Goal: Use online tool/utility: Utilize a website feature to perform a specific function

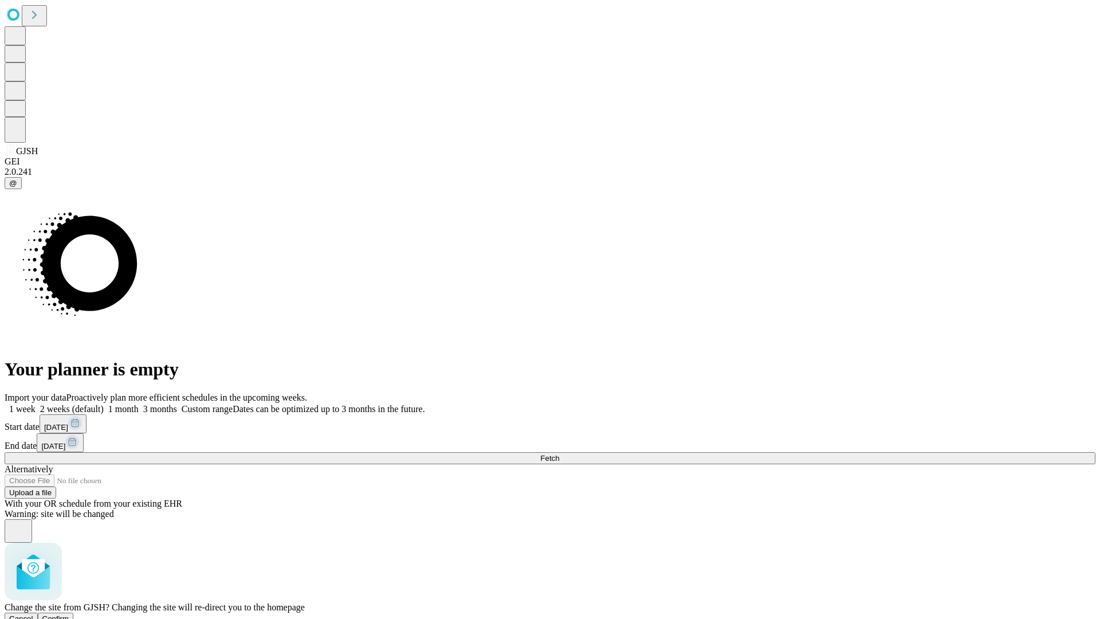
click at [69, 614] on span "Confirm" at bounding box center [55, 618] width 27 height 9
click at [139, 404] on label "1 month" at bounding box center [121, 409] width 35 height 10
click at [559, 454] on span "Fetch" at bounding box center [549, 458] width 19 height 9
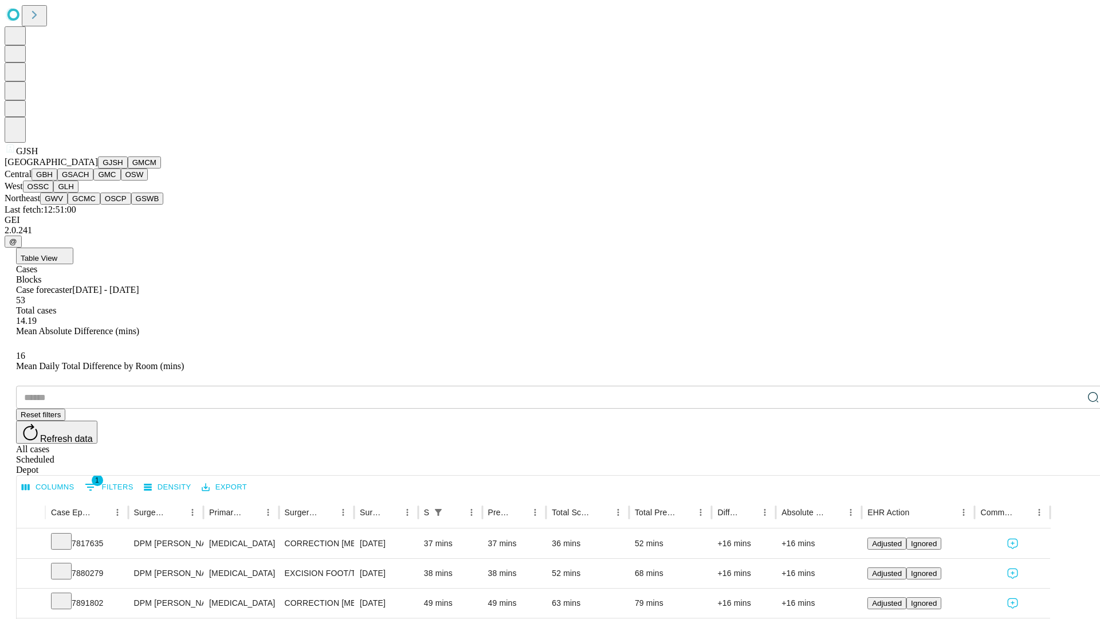
click at [128, 168] on button "GMCM" at bounding box center [144, 162] width 33 height 12
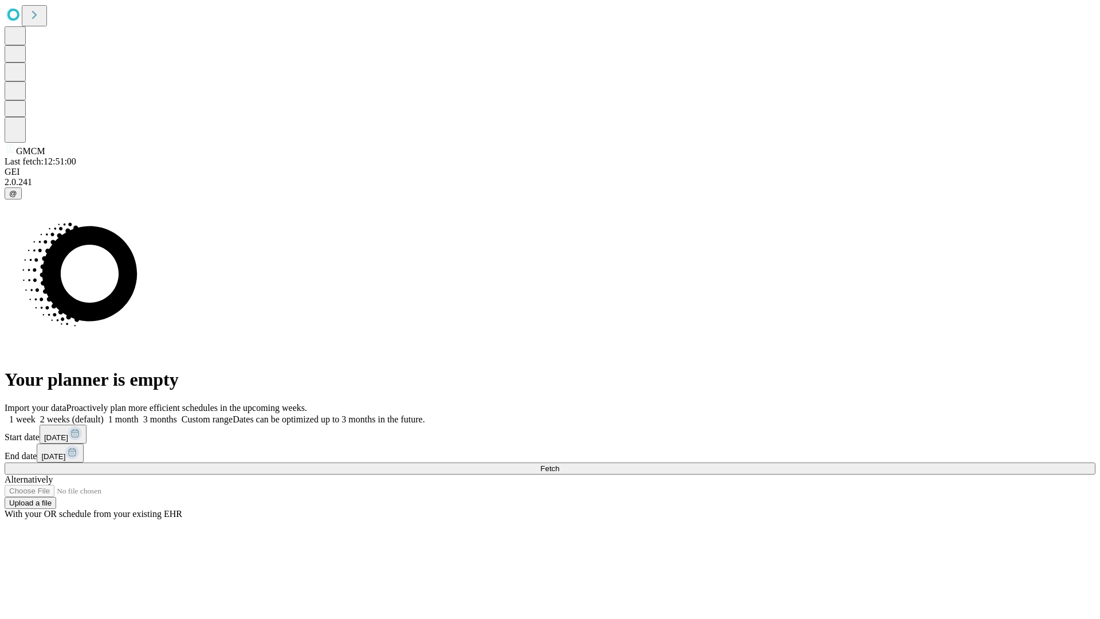
click at [139, 414] on label "1 month" at bounding box center [121, 419] width 35 height 10
click at [559, 464] on span "Fetch" at bounding box center [549, 468] width 19 height 9
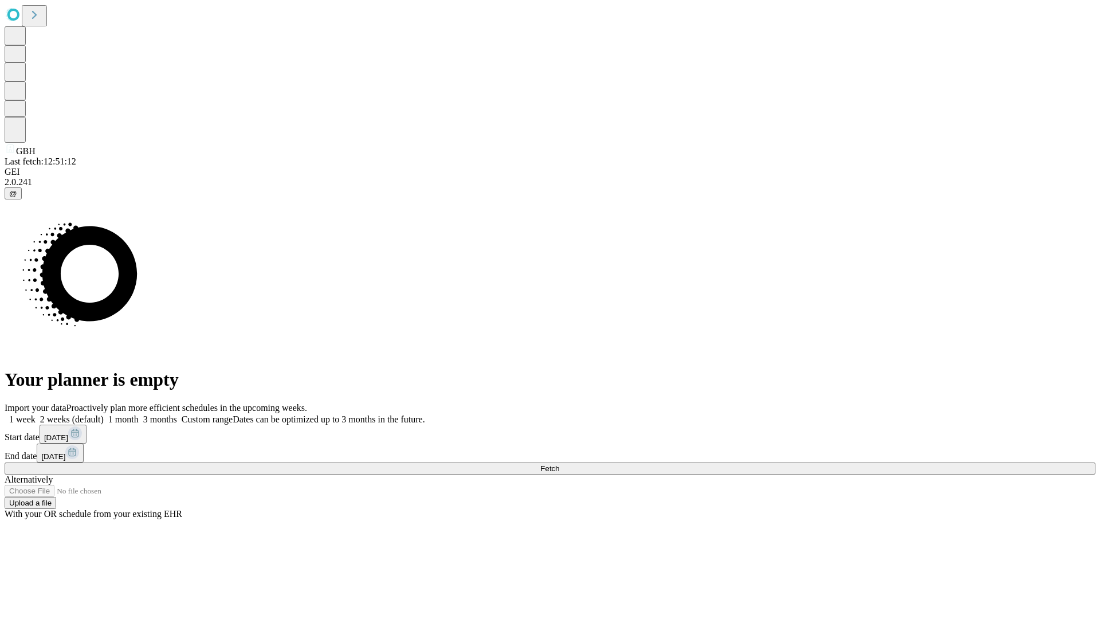
click at [139, 414] on label "1 month" at bounding box center [121, 419] width 35 height 10
click at [559, 464] on span "Fetch" at bounding box center [549, 468] width 19 height 9
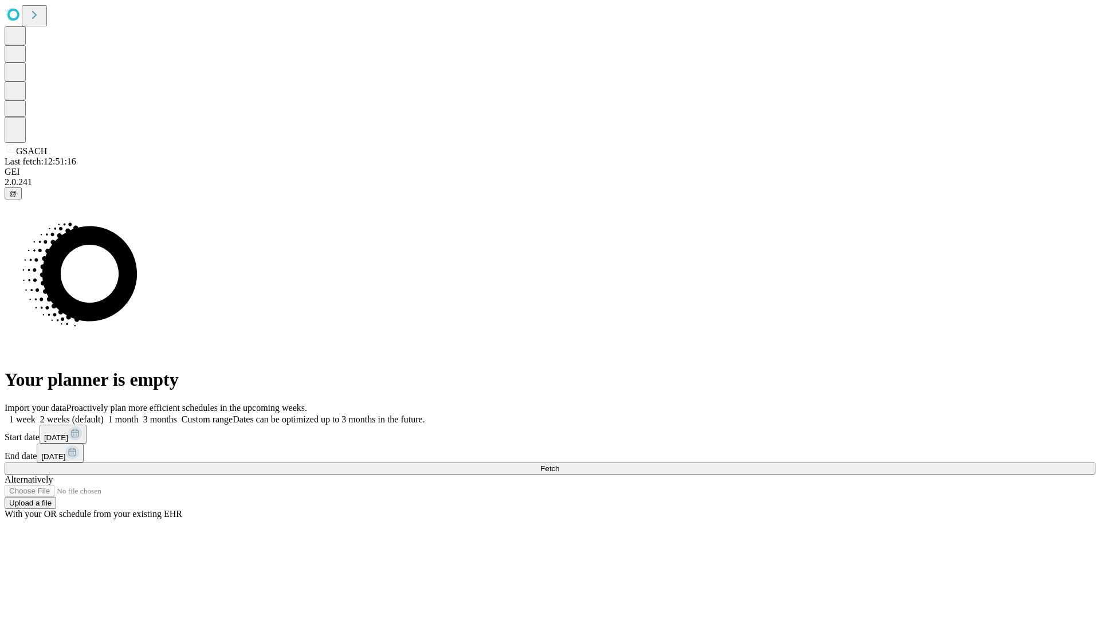
click at [139, 414] on label "1 month" at bounding box center [121, 419] width 35 height 10
click at [559, 464] on span "Fetch" at bounding box center [549, 468] width 19 height 9
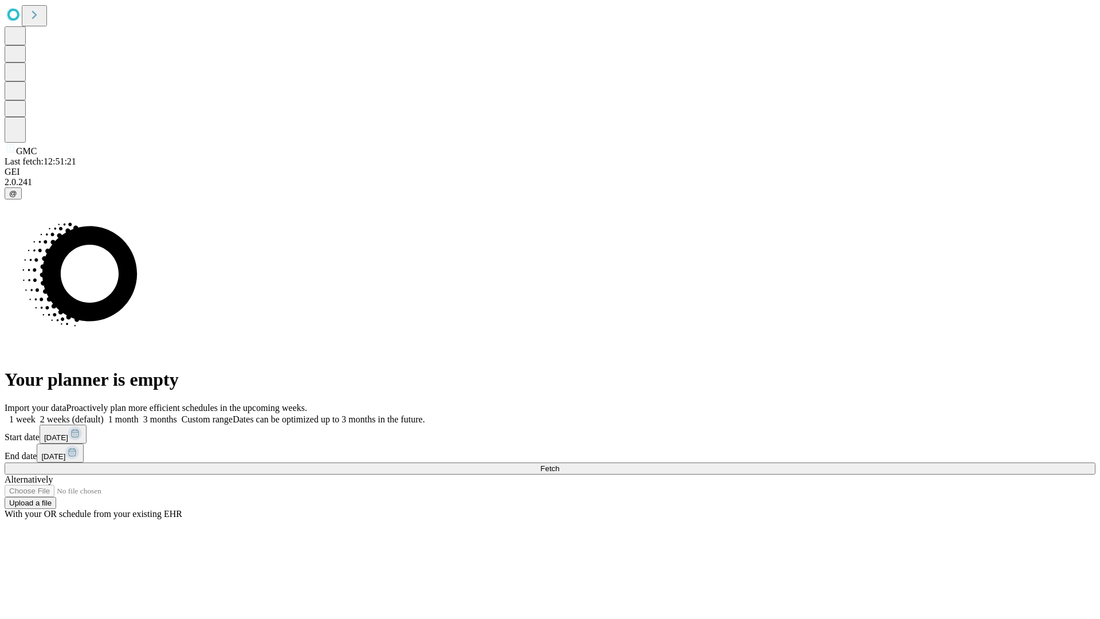
click at [559, 464] on span "Fetch" at bounding box center [549, 468] width 19 height 9
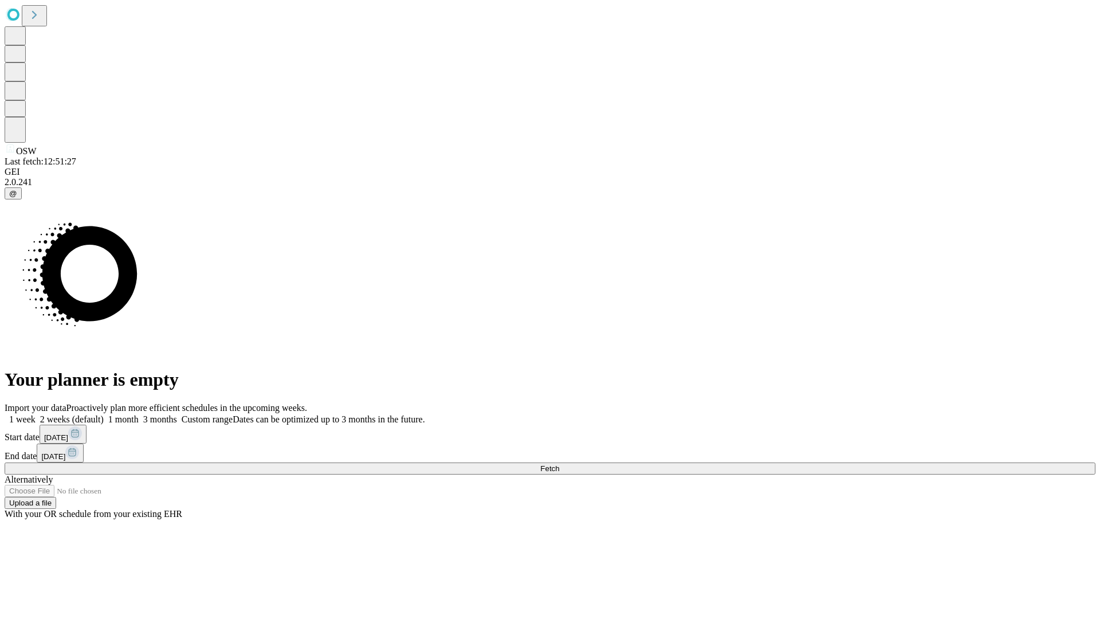
click at [139, 414] on label "1 month" at bounding box center [121, 419] width 35 height 10
click at [559, 464] on span "Fetch" at bounding box center [549, 468] width 19 height 9
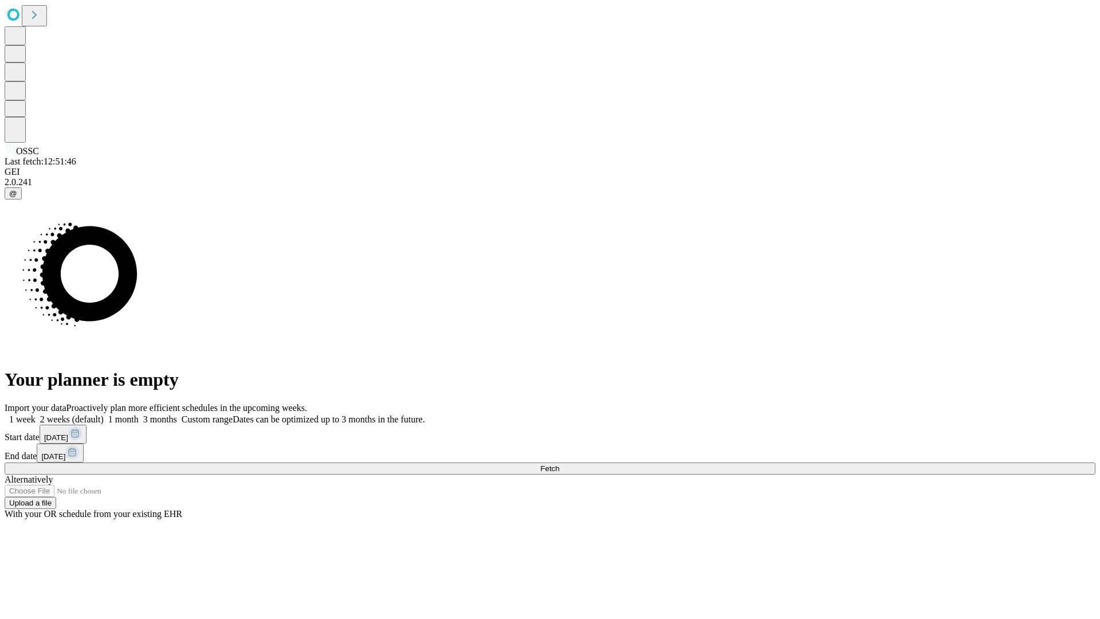
click at [139, 414] on label "1 month" at bounding box center [121, 419] width 35 height 10
click at [559, 464] on span "Fetch" at bounding box center [549, 468] width 19 height 9
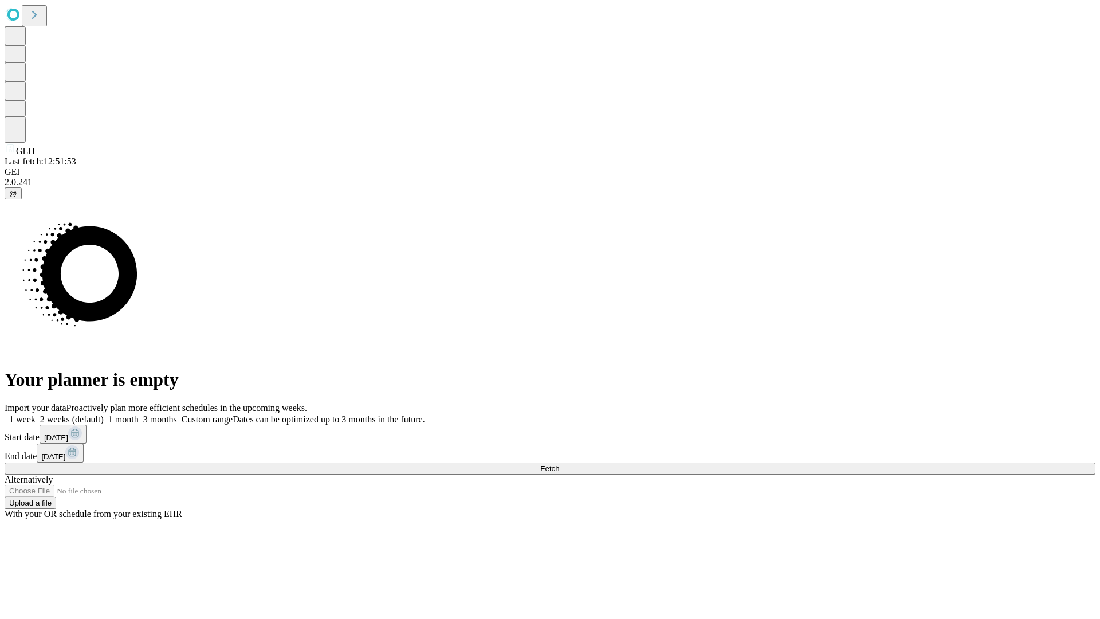
click at [139, 414] on label "1 month" at bounding box center [121, 419] width 35 height 10
click at [559, 464] on span "Fetch" at bounding box center [549, 468] width 19 height 9
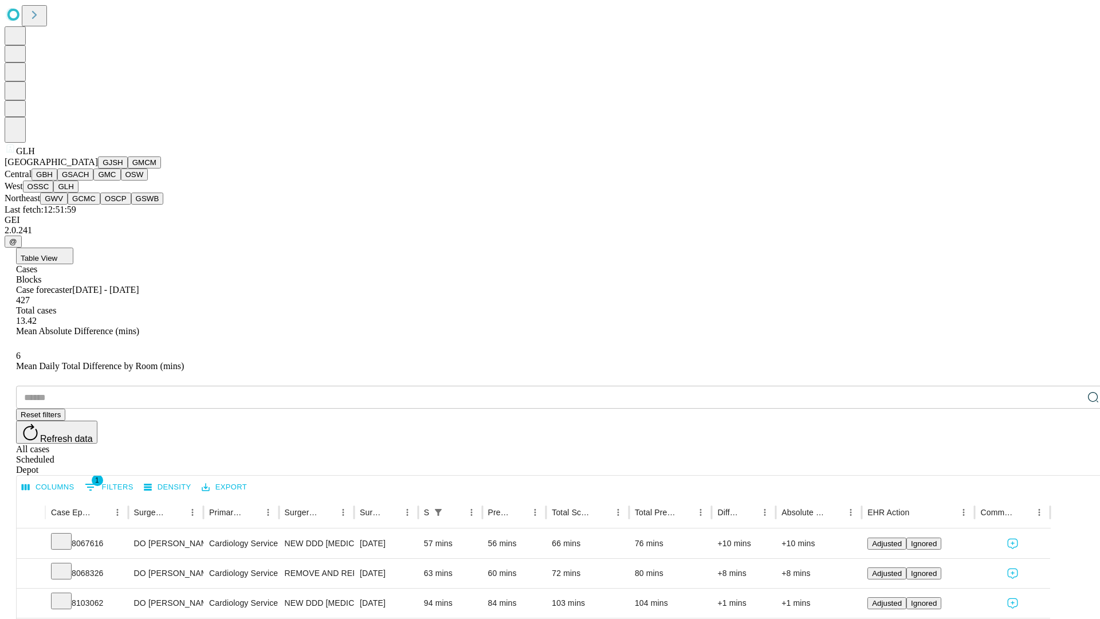
click at [68, 204] on button "GWV" at bounding box center [53, 198] width 27 height 12
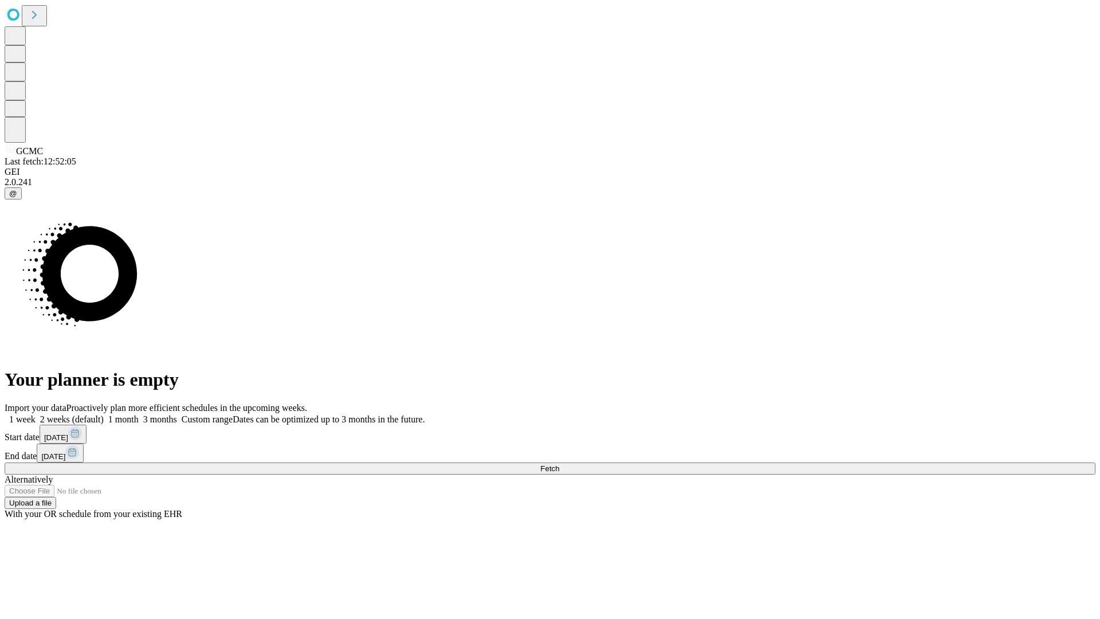
click at [139, 414] on label "1 month" at bounding box center [121, 419] width 35 height 10
click at [559, 464] on span "Fetch" at bounding box center [549, 468] width 19 height 9
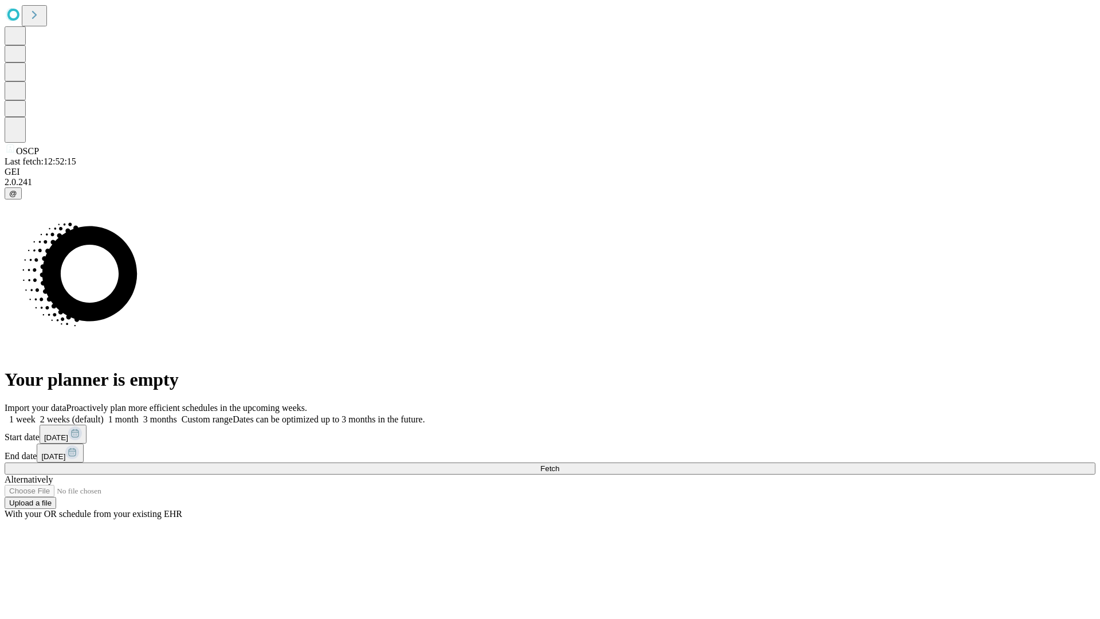
click at [139, 414] on label "1 month" at bounding box center [121, 419] width 35 height 10
click at [559, 464] on span "Fetch" at bounding box center [549, 468] width 19 height 9
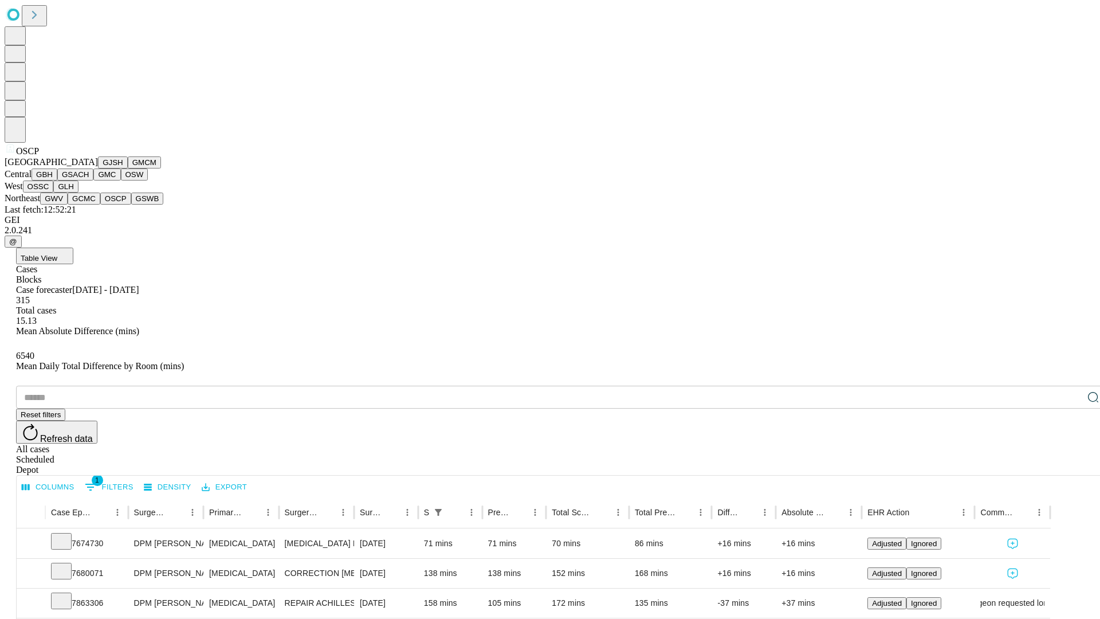
click at [131, 204] on button "GSWB" at bounding box center [147, 198] width 33 height 12
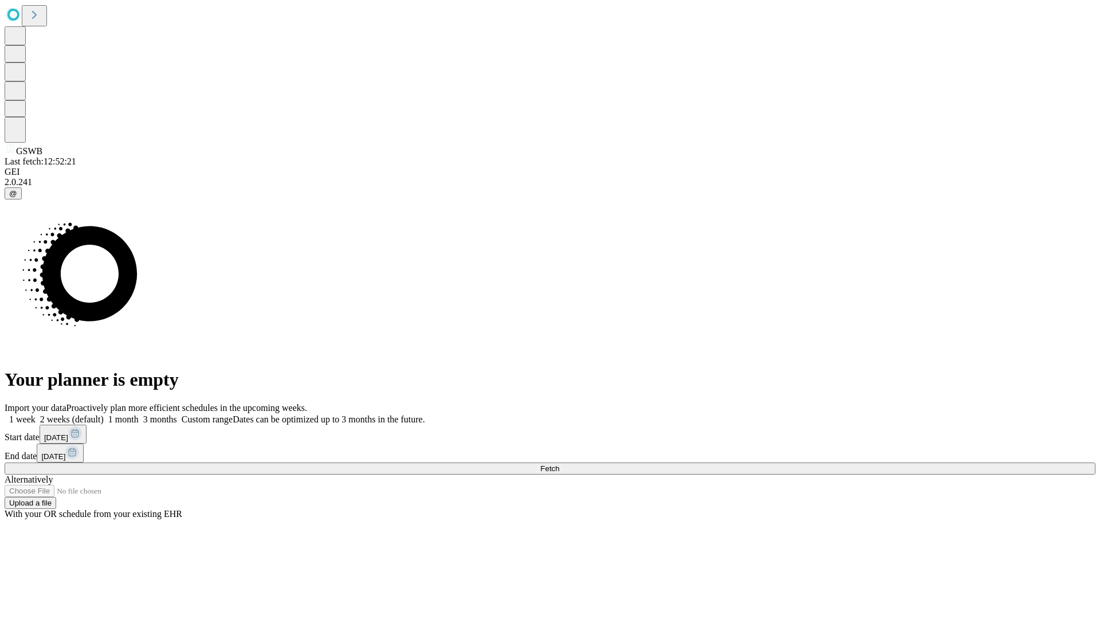
click at [559, 464] on span "Fetch" at bounding box center [549, 468] width 19 height 9
